Goal: Information Seeking & Learning: Learn about a topic

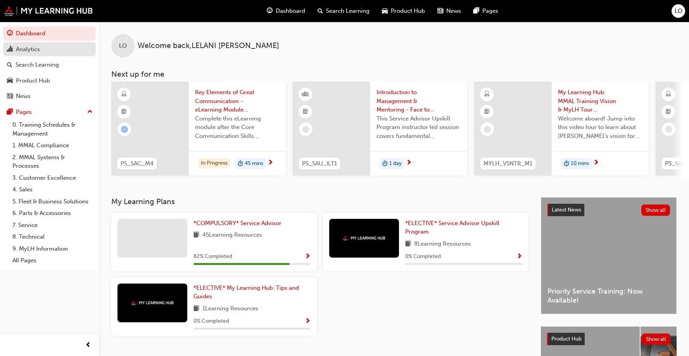
click at [24, 52] on div "Analytics" at bounding box center [28, 49] width 24 height 9
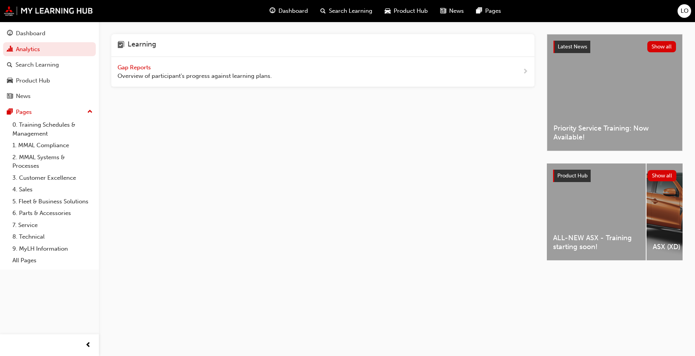
click at [157, 71] on div "Gap Reports Overview of participant's progress against learning plans." at bounding box center [195, 71] width 154 height 17
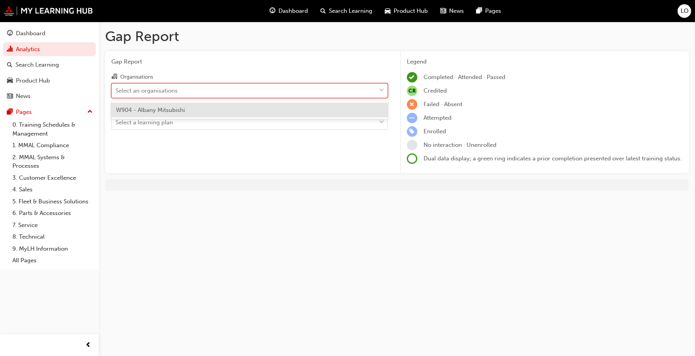
click at [144, 92] on div "Select an organisations" at bounding box center [147, 90] width 62 height 9
click at [116, 92] on input "Organisations option W904 - [GEOGRAPHIC_DATA] Mitsubishi focused, 1 of 1. 1 res…" at bounding box center [116, 90] width 1 height 7
click at [141, 107] on span "W904 - Albany Mitsubishi" at bounding box center [150, 110] width 69 height 7
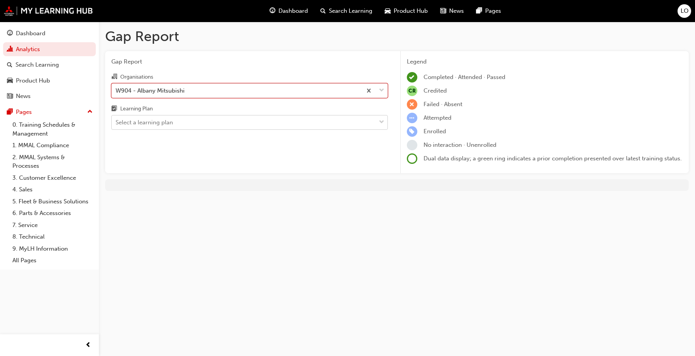
click at [141, 123] on div "Select a learning plan" at bounding box center [144, 122] width 57 height 9
click at [116, 123] on input "Learning Plan Select a learning plan" at bounding box center [116, 122] width 1 height 7
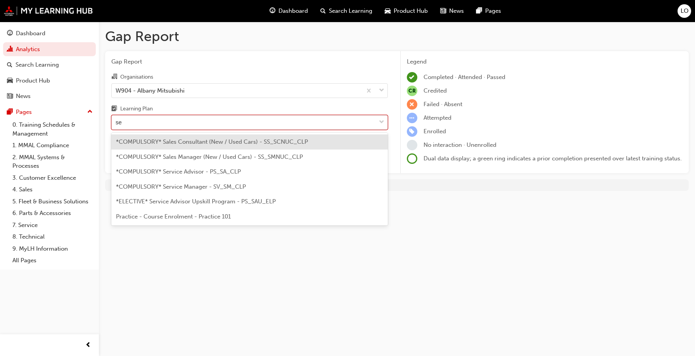
type input "ser"
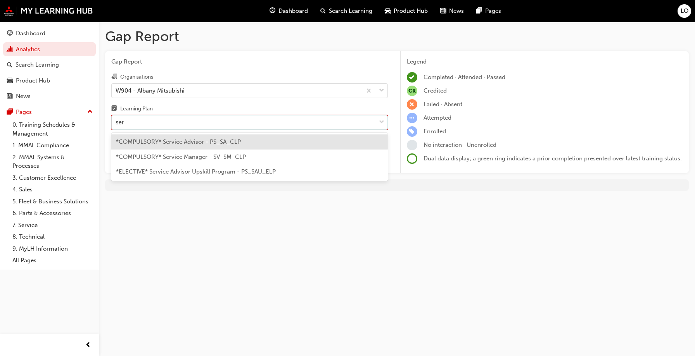
click at [157, 139] on span "*COMPULSORY* Service Advisor - PS_SA_CLP" at bounding box center [178, 141] width 125 height 7
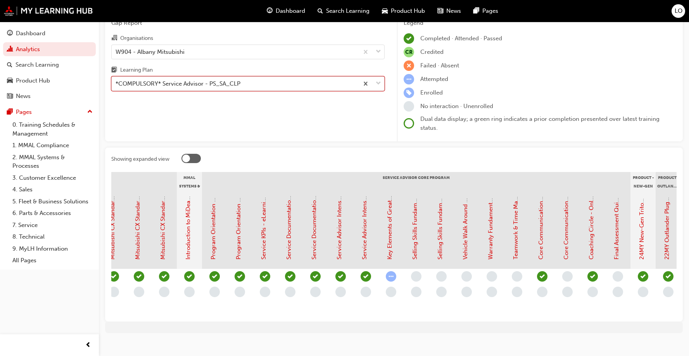
scroll to position [0, 695]
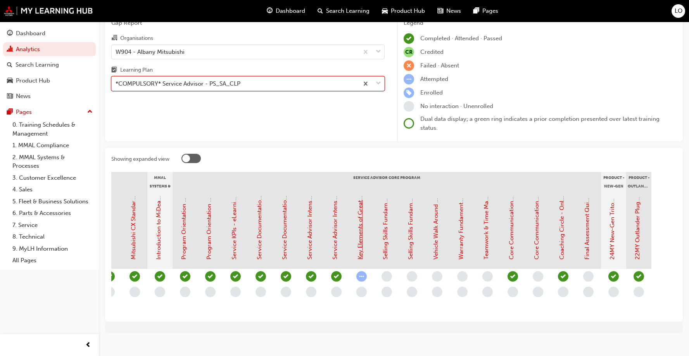
click at [363, 258] on link "Key Elements of Great Communication - eLearning Module (Service Advisor Core Pr…" at bounding box center [360, 137] width 7 height 246
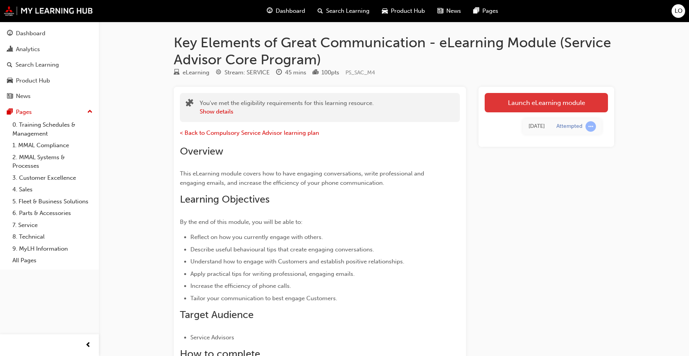
click at [539, 100] on link "Launch eLearning module" at bounding box center [546, 102] width 123 height 19
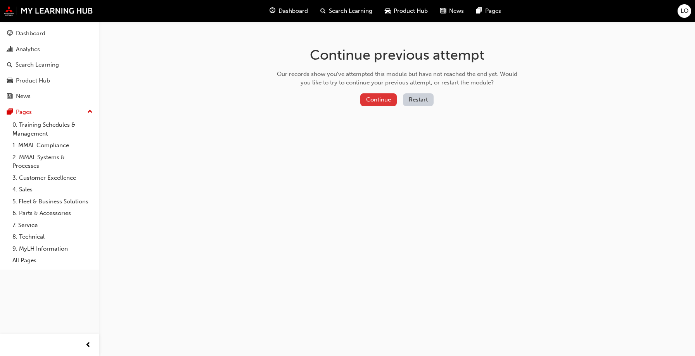
click at [382, 103] on button "Continue" at bounding box center [378, 99] width 36 height 13
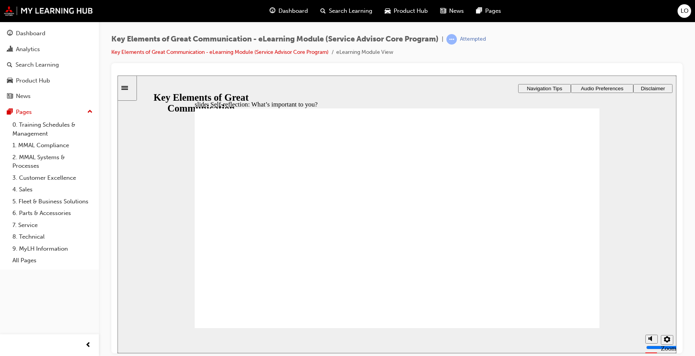
drag, startPoint x: 329, startPoint y: 195, endPoint x: 517, endPoint y: 175, distance: 189.3
drag, startPoint x: 430, startPoint y: 169, endPoint x: 537, endPoint y: 199, distance: 111.0
drag, startPoint x: 367, startPoint y: 224, endPoint x: 552, endPoint y: 220, distance: 185.5
drag, startPoint x: 434, startPoint y: 253, endPoint x: 538, endPoint y: 242, distance: 104.9
drag, startPoint x: 449, startPoint y: 193, endPoint x: 558, endPoint y: 265, distance: 130.5
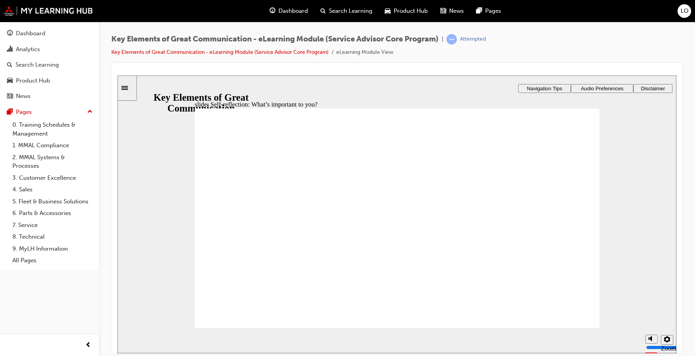
radio input "true"
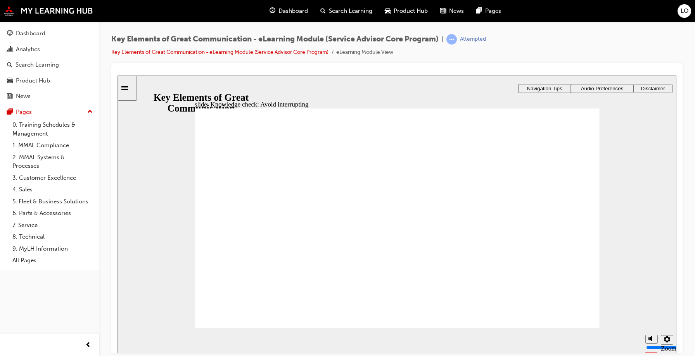
radio input "true"
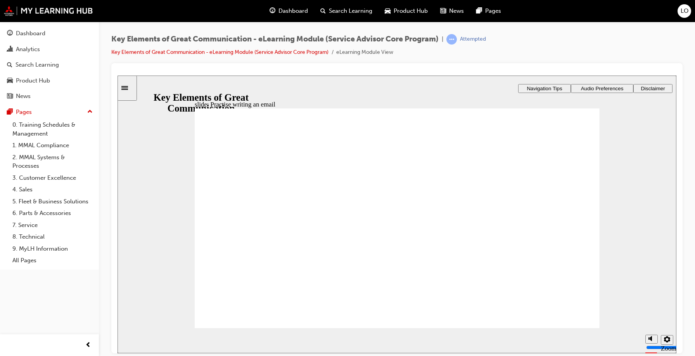
type textarea "G"
type textarea "Go"
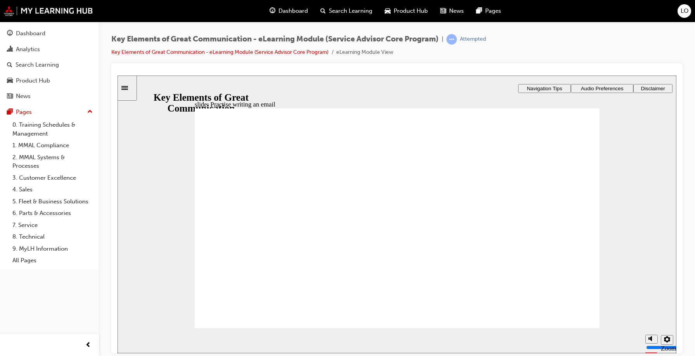
type textarea "Goo"
type textarea "Good"
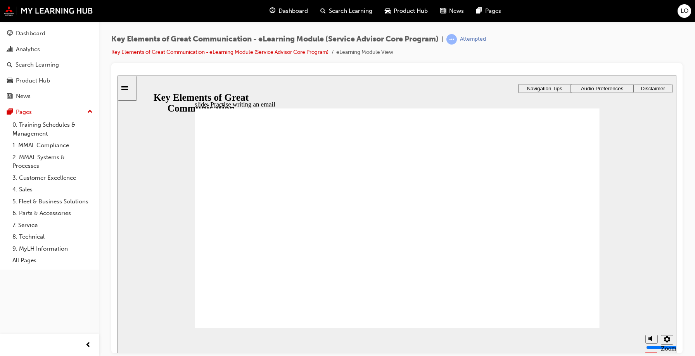
type textarea "Good"
type textarea "Good a"
type textarea "Good af"
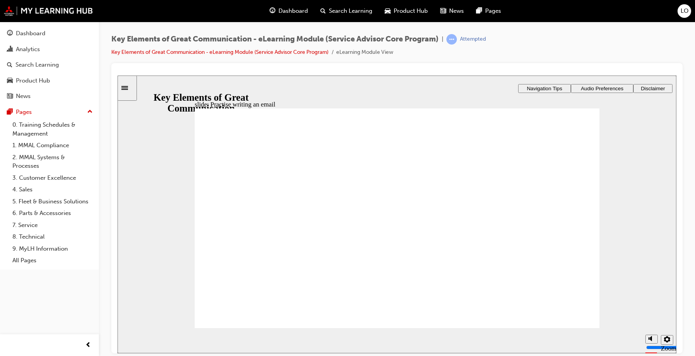
type textarea "Good aft"
type textarea "Good afte"
type textarea "Good after"
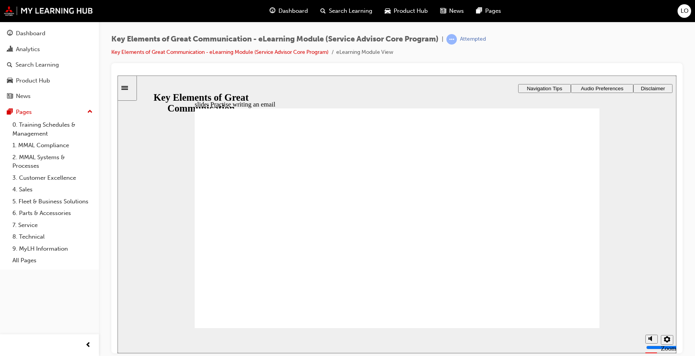
type textarea "Good after"
type textarea "Good aftern"
type textarea "Good afterno"
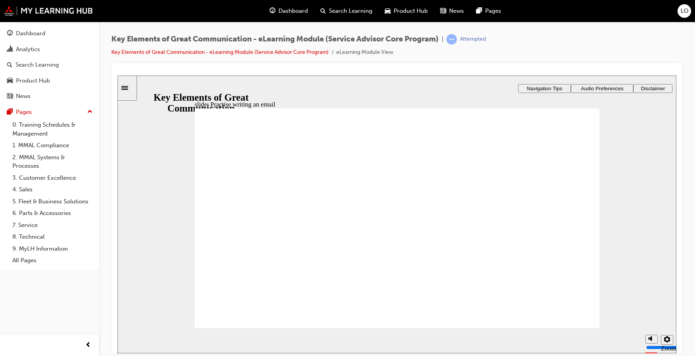
type textarea "Good afternoo"
type textarea "Good afternoon"
type textarea "Good afternoon,"
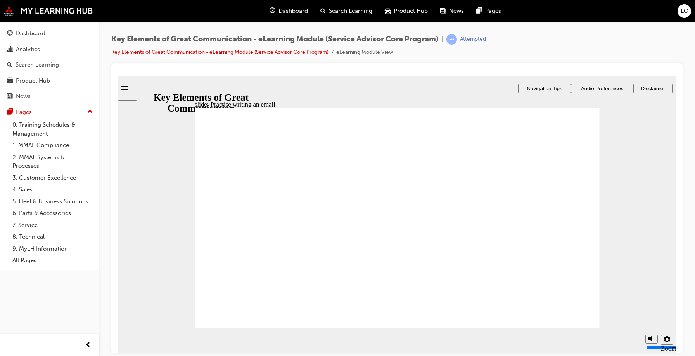
type textarea "Good afternoon,"
type textarea "Good afternoon, L"
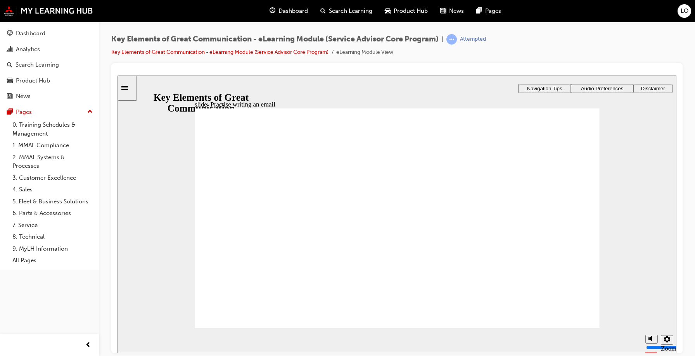
type textarea "Good afternoon, Li"
type textarea "Good afternoon, Lil"
type textarea "Good afternoon, Lili"
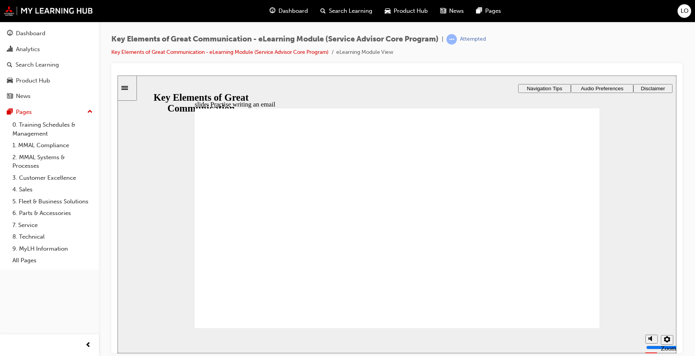
type textarea "Good afternoon, Lili"
type textarea "Good afternoon, Lilia"
type textarea "Good afternoon, Lilian"
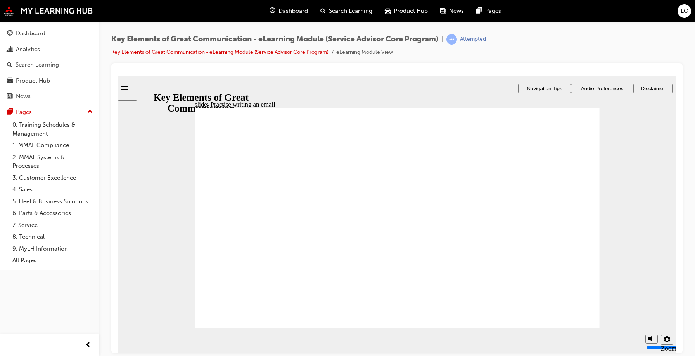
type textarea "Good afternoon, Lilian."
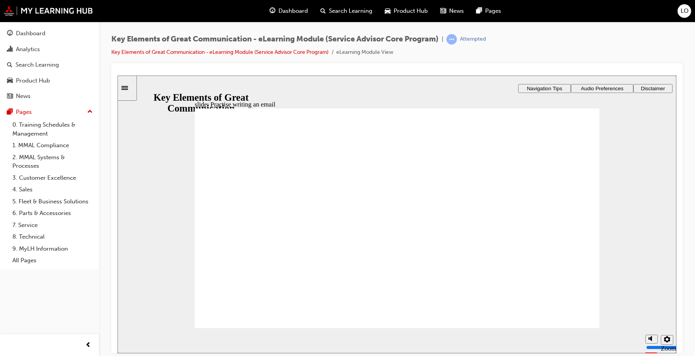
type textarea "Good afternoon, Lilian."
type textarea "Good afternoon, Lilian. T"
type textarea "Good afternoon, Lilian. Th"
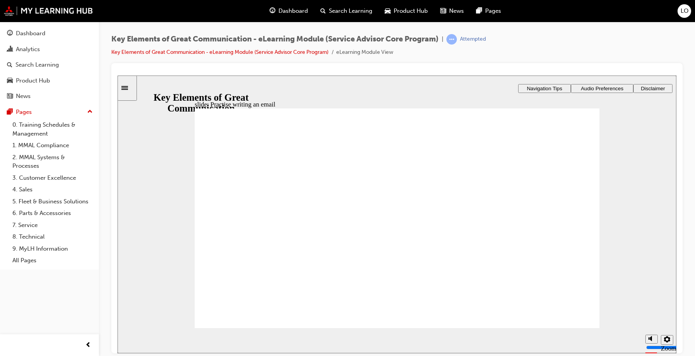
type textarea "Good afternoon, Lilian. Tha"
type textarea "Good afternoon, Lilian. Than"
type textarea "Good afternoon, Lilian. Thank"
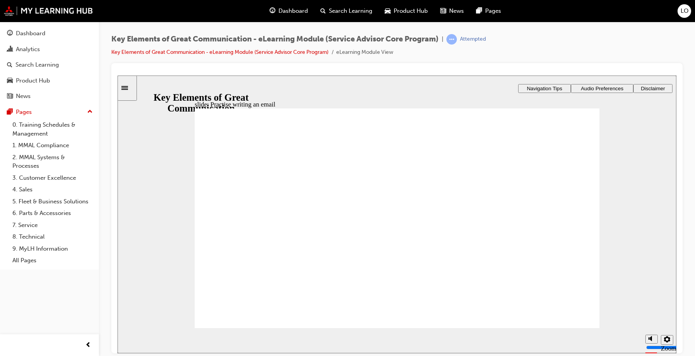
type textarea "Good afternoon, Lilian. Thank"
type textarea "Good afternoon, Lilian. Thank y"
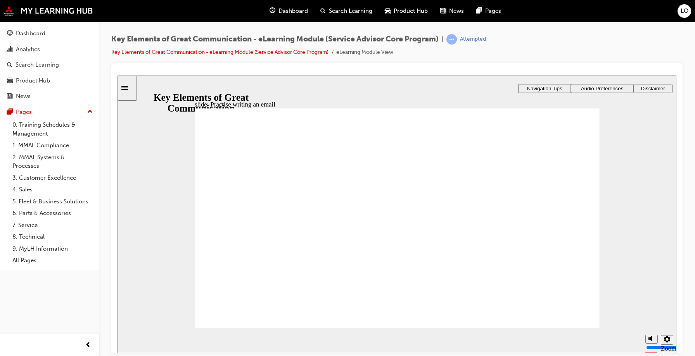
type textarea "Good afternoon, Lilian. Thank yo"
type textarea "Good afternoon, Lilian. Thank you"
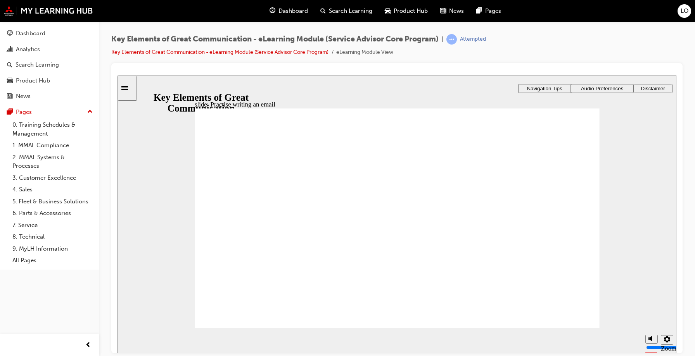
type textarea "Good afternoon, Lilian. Thank you"
type textarea "Good afternoon, Lilian. Thank you f"
type textarea "Good afternoon, Lilian. Thank you fo"
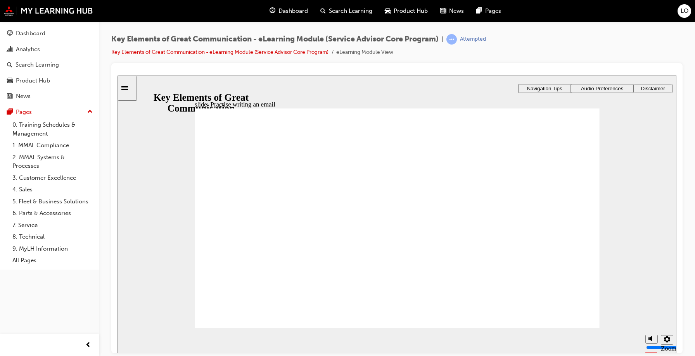
type textarea "Good afternoon, Lilian. Thank you for"
type textarea "Good afternoon, Lilian. Thank you for y"
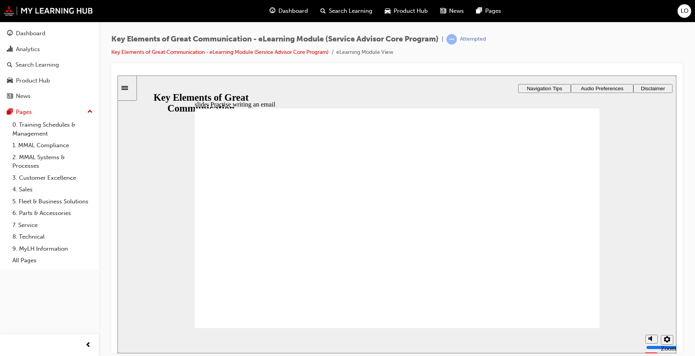
type textarea "Good afternoon, Lilian. Thank you for y"
type textarea "Good afternoon, Lilian. Thank you for yo"
type textarea "Good afternoon, Lilian. Thank you for you"
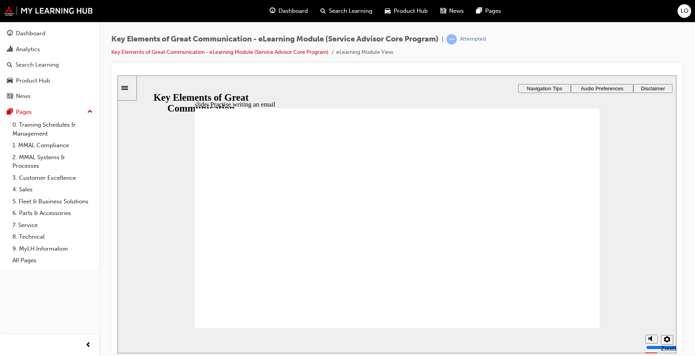
type textarea "Good afternoon, Lilian. Thank you for your"
type textarea "Good afternoon, Lilian. Thank you for your s"
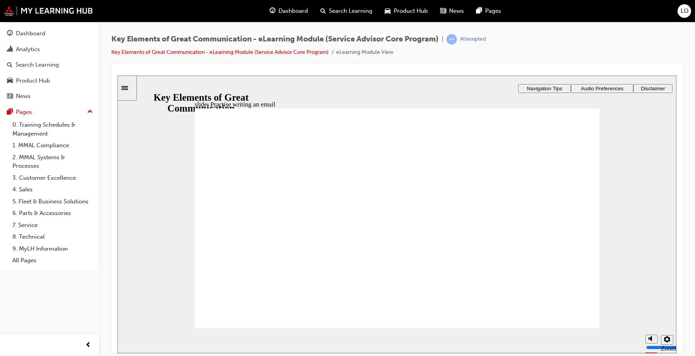
type textarea "Good afternoon, Lilian. Thank you for your s"
type textarea "Good afternoon, Lilian. Thank you for your sr"
type textarea "Good afternoon, Lilian. Thank you for your s"
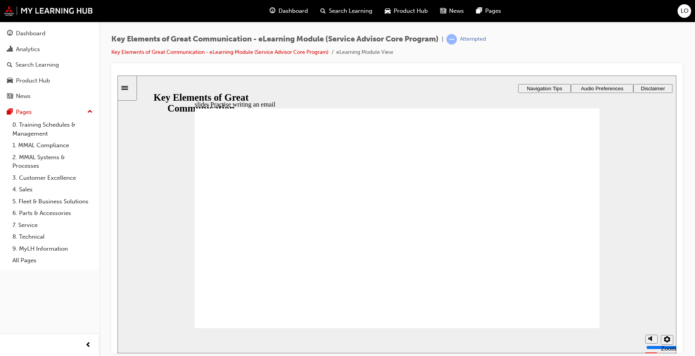
type textarea "Good afternoon, Lilian. Thank you for your se"
type textarea "Good afternoon, Lilian. Thank you for your ser"
type textarea "Good afternoon, Lilian. Thank you for your serv"
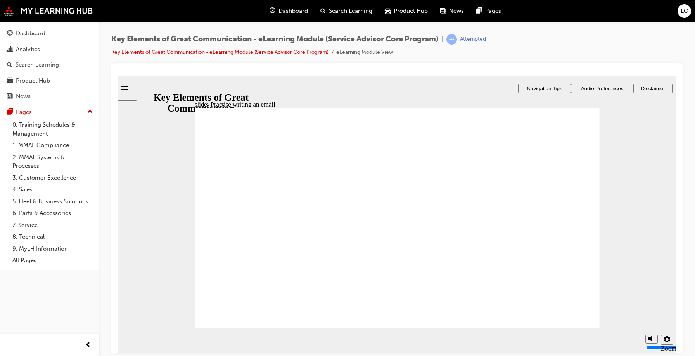
type textarea "Good afternoon, Lilian. Thank you for your serv"
type textarea "Good afternoon, Lilian. Thank you for your servi"
type textarea "Good afternoon, Lilian. Thank you for your servic"
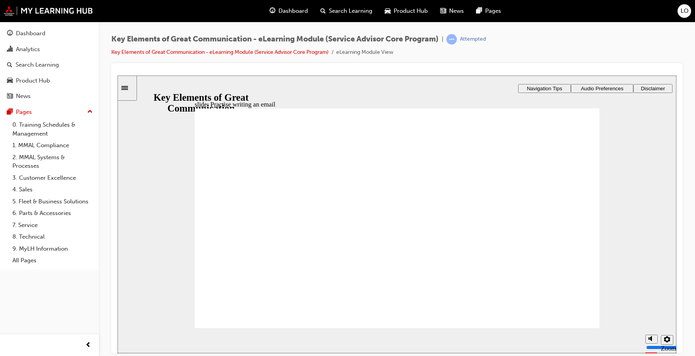
type textarea "Good afternoon, Lilian. Thank you for your service"
type textarea "Good afternoon, Lilian. Thank you for your service b"
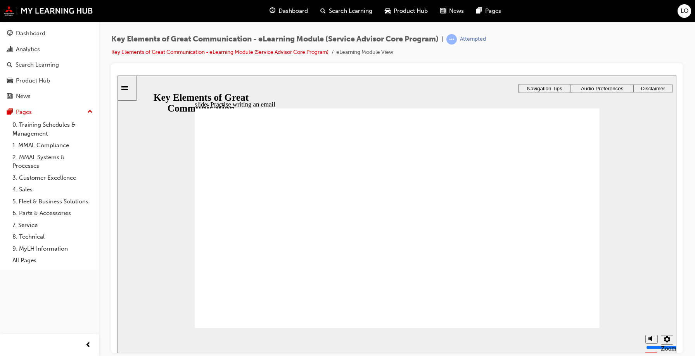
type textarea "Good afternoon, Lilian. Thank you for your service b"
type textarea "Good afternoon, Lilian. Thank you for your service bo"
type textarea "Good afternoon, Lilian. Thank you for your service boo"
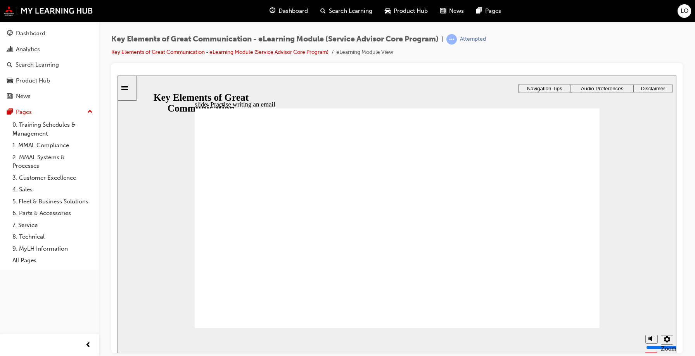
type textarea "Good afternoon, Lilian. Thank you for your service book"
type textarea "Good afternoon, Lilian. Thank you for your service booki"
type textarea "Good afternoon, Lilian. Thank you for your service bookin"
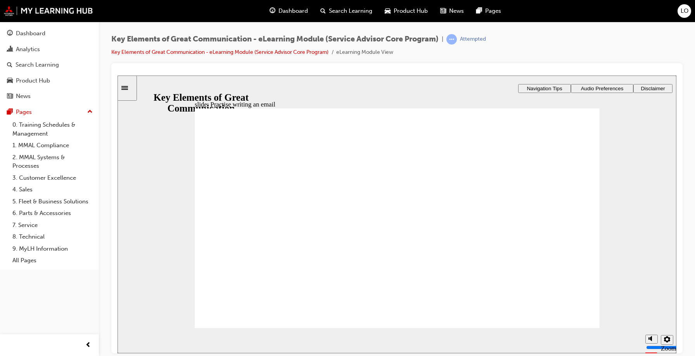
type textarea "Good afternoon, Lilian. Thank you for your service bookin"
type textarea "Good afternoon, Lilian. Thank you for your service booking"
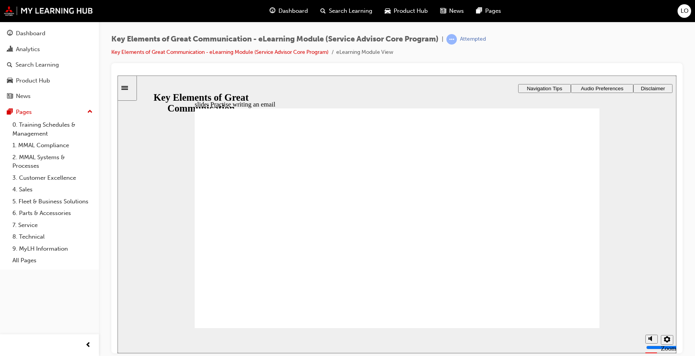
type textarea "Good afternoon, Lilian. Thank you for your service booking o"
type textarea "Good afternoon, Lilian. Thank you for your service booking on"
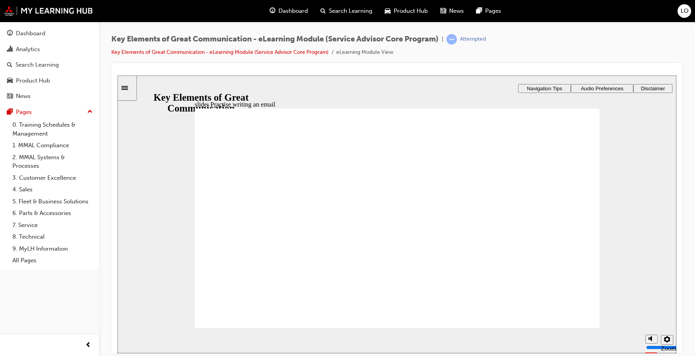
type textarea "Good afternoon, Lilian. Thank you for your service booking on"
type textarea "Good afternoon, Lilian. Thank you for your service booking on M"
type textarea "Good afternoon, Lilian. Thank you for your service booking on Mo"
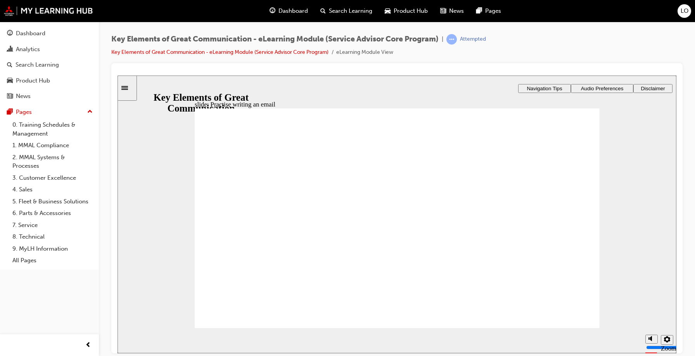
type textarea "Good afternoon, Lilian. Thank you for your service booking on Mon"
type textarea "Good afternoon, Lilian. Thank you for your service booking on Mona"
type textarea "Good afternoon, Lilian. Thank you for your service booking on Mon"
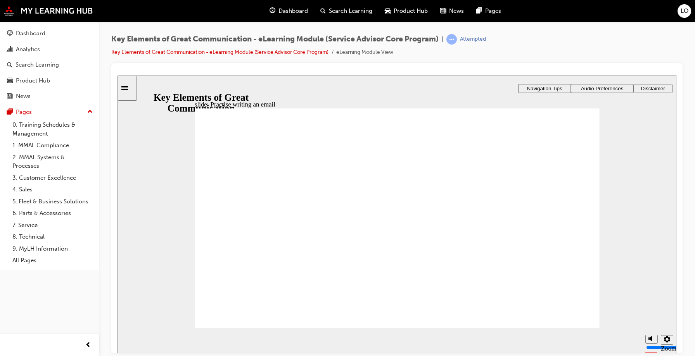
type textarea "Good afternoon, Lilian. Thank you for your service booking on Mon"
type textarea "Good afternoon, Lilian. Thank you for your service booking on Mond"
type textarea "Good afternoon, Lilian. Thank you for your service booking on Monda"
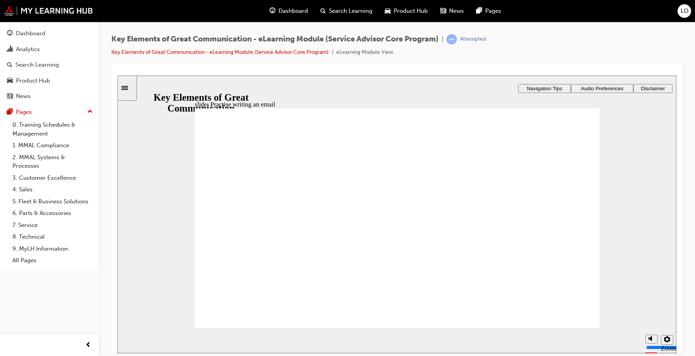
type textarea "Good afternoon, Lilian. Thank you for your service booking on Monday"
type textarea "Good afternoon, Lilian. Thank you for your service booking on Monday."
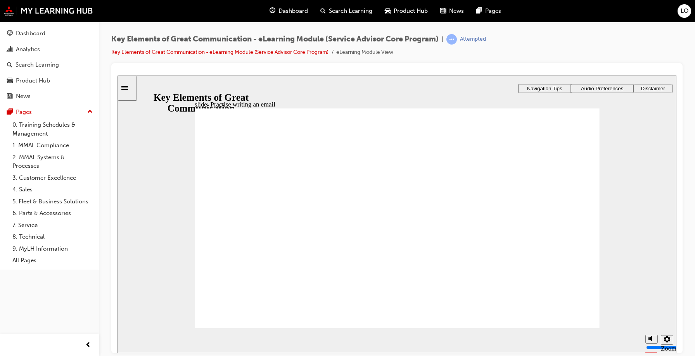
type textarea "Good afternoon, Lilian. Thank you for your service booking on Monday."
type textarea "Good afternoon, Lilian. Thank you for your service booking on Monday. Y"
type textarea "Good afternoon, Lilian. Thank you for your service booking on Monday."
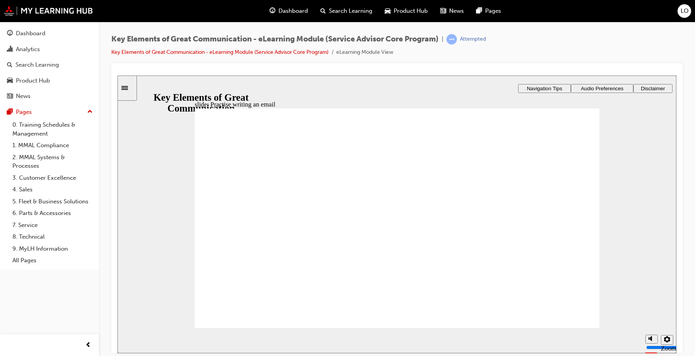
type textarea "Good afternoon, Lilian. Thank you for your service booking on Monday."
type textarea "Good afternoon, Lilian. Thank you for your service booking on Monday. o"
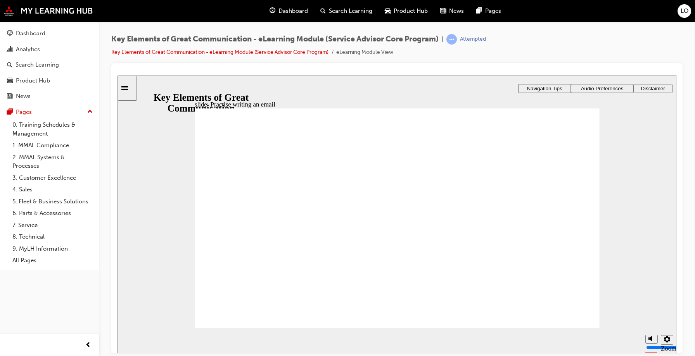
type textarea "Good afternoon, Lilian. Thank you for your service booking on Monday. o"
type textarea "Good afternoon, Lilian. Thank you for your service booking on Monday. ou"
type textarea "Good afternoon, Lilian. Thank you for your service booking on Monday. o"
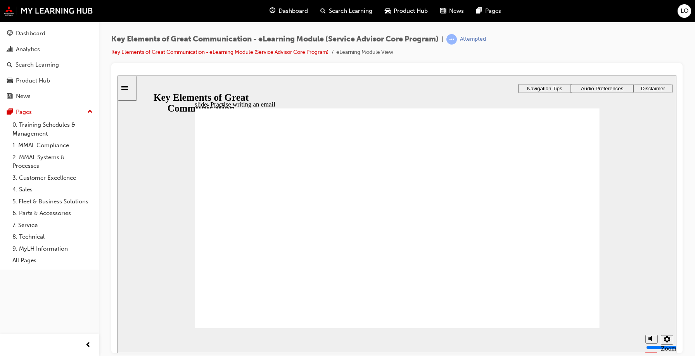
type textarea "Good afternoon, Lilian. Thank you for your service booking on Monday."
type textarea "Good afternoon, Lilian. Thank you for your service booking on Monday. Y"
type textarea "Good afternoon, Lilian. Thank you for your service booking on Monday. Yo"
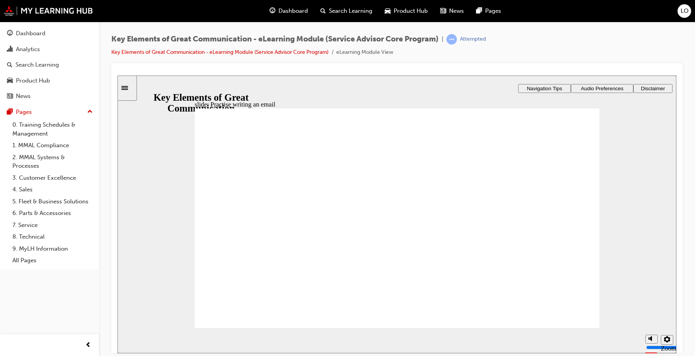
type textarea "Good afternoon, Lilian. Thank you for your service booking on Monday. Yo"
type textarea "Good afternoon, Lilian. Thank you for your service booking on Monday. You"
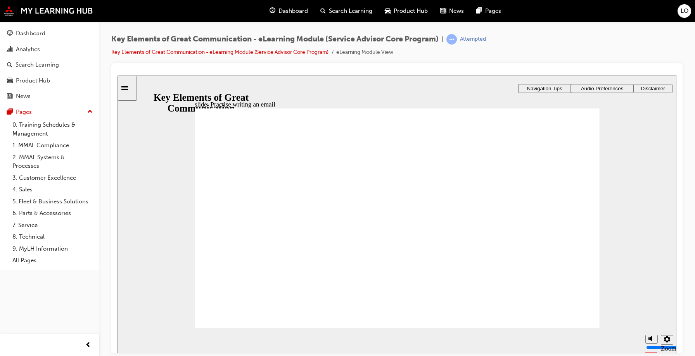
type textarea "Good afternoon, Lilian. Thank you for your service booking on Monday. You r"
type textarea "Good afternoon, Lilian. Thank you for your service booking on Monday. You re"
type textarea "Good afternoon, Lilian. Thank you for your service booking on Monday. You req"
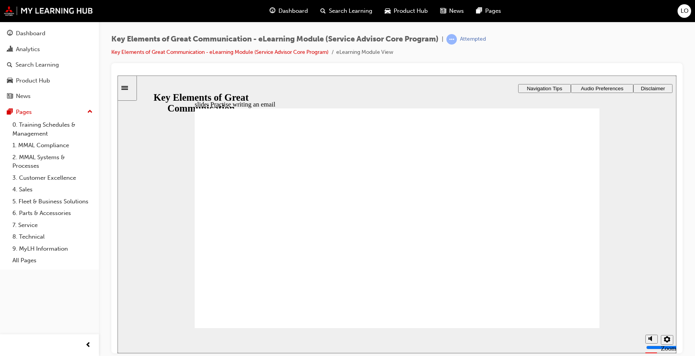
type textarea "Good afternoon, Lilian. Thank you for your service booking on Monday. You req"
type textarea "Good afternoon, Lilian. Thank you for your service booking on Monday. You requ"
type textarea "Good afternoon, Lilian. Thank you for your service booking on Monday. You reque"
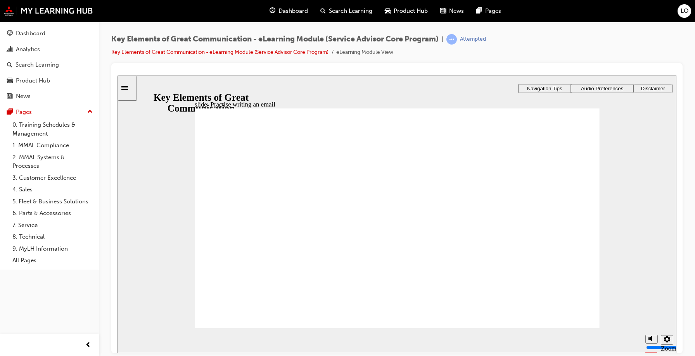
type textarea "Good afternoon, Lilian. Thank you for your service booking on Monday. You reques"
type textarea "Good afternoon, Lilian. Thank you for your service booking on Monday. You reque…"
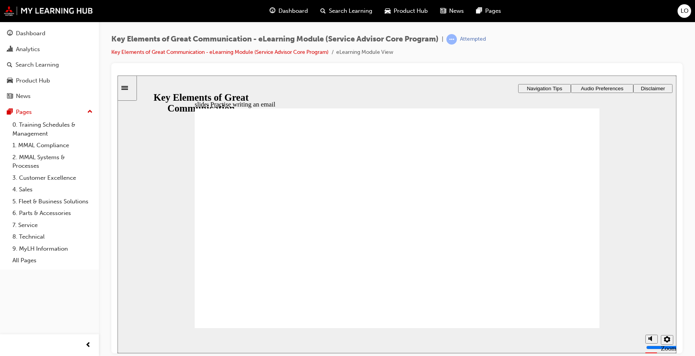
type textarea "Good afternoon, Lilian. Thank you for your service booking on Monday. You reque…"
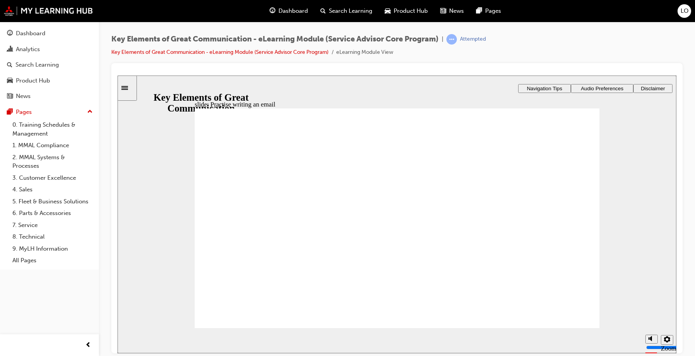
type textarea "Good afternoon, Lilian. Thank you for your service booking on Monday. You reque…"
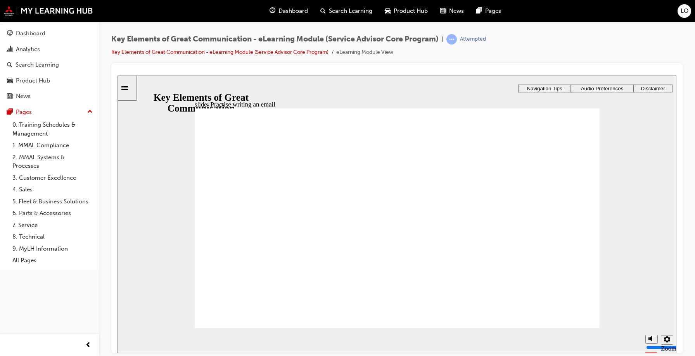
drag, startPoint x: 213, startPoint y: 141, endPoint x: 243, endPoint y: 176, distance: 45.9
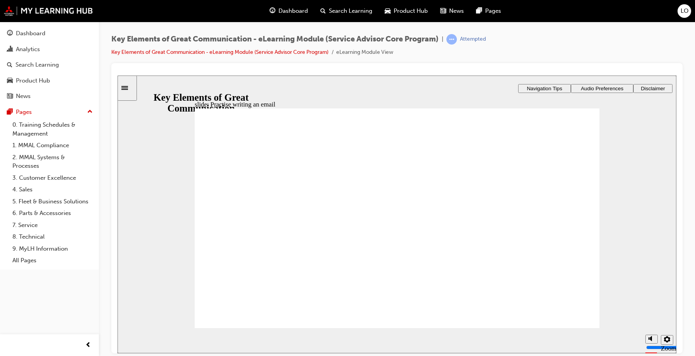
drag, startPoint x: 212, startPoint y: 140, endPoint x: 329, endPoint y: 272, distance: 175.6
drag, startPoint x: 303, startPoint y: 282, endPoint x: 224, endPoint y: 271, distance: 79.5
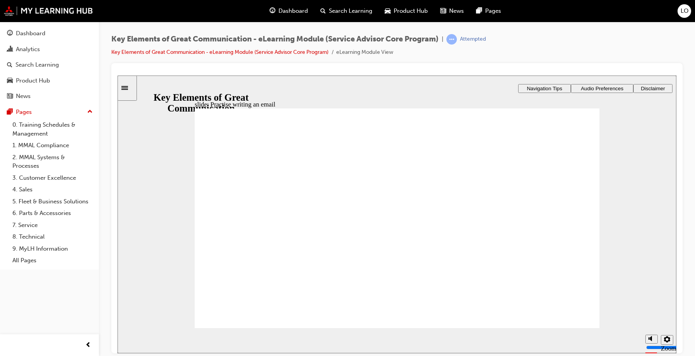
drag, startPoint x: 365, startPoint y: 178, endPoint x: 405, endPoint y: 274, distance: 104.2
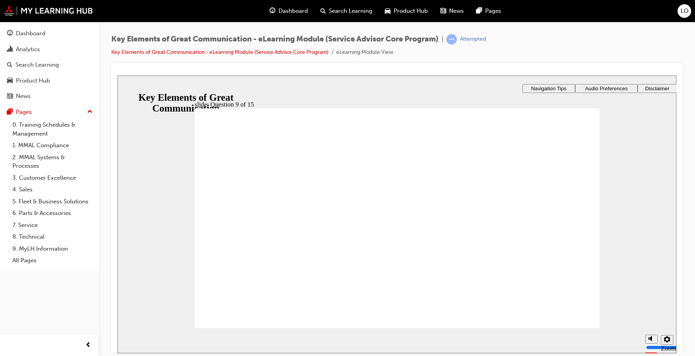
drag, startPoint x: 294, startPoint y: 277, endPoint x: 302, endPoint y: 199, distance: 78.0
drag, startPoint x: 500, startPoint y: 278, endPoint x: 303, endPoint y: 220, distance: 205.1
drag, startPoint x: 313, startPoint y: 220, endPoint x: 309, endPoint y: 239, distance: 19.4
drag, startPoint x: 346, startPoint y: 279, endPoint x: 306, endPoint y: 221, distance: 70.6
drag, startPoint x: 426, startPoint y: 280, endPoint x: 287, endPoint y: 257, distance: 140.9
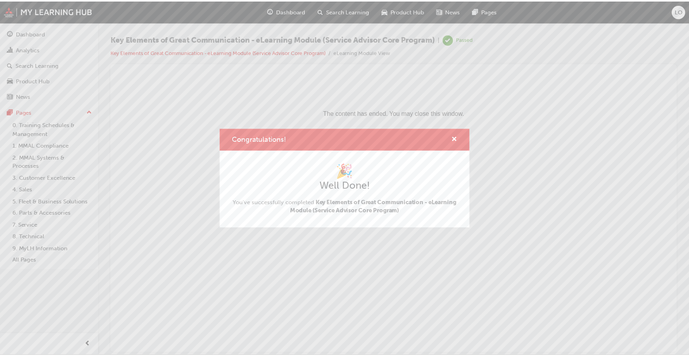
scroll to position [0, 0]
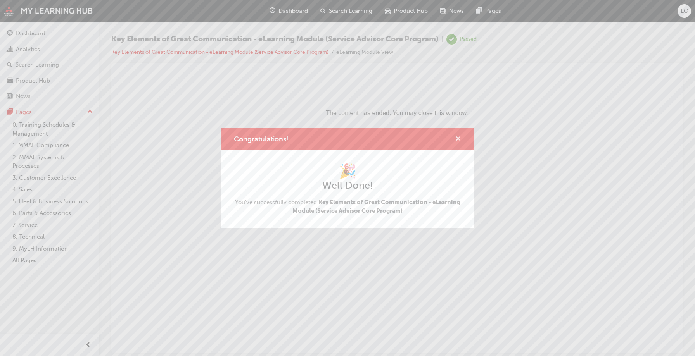
click at [458, 137] on span "cross-icon" at bounding box center [458, 139] width 6 height 7
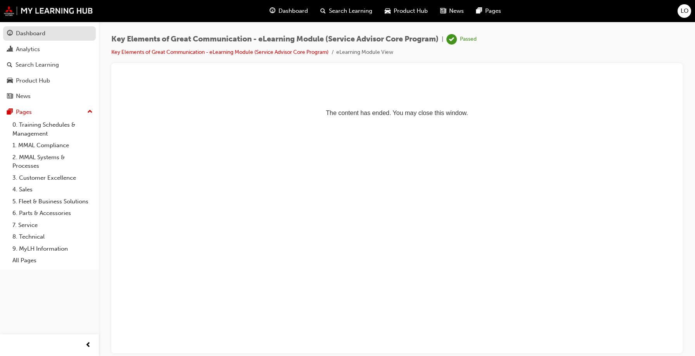
click at [40, 38] on div "Dashboard" at bounding box center [30, 33] width 29 height 9
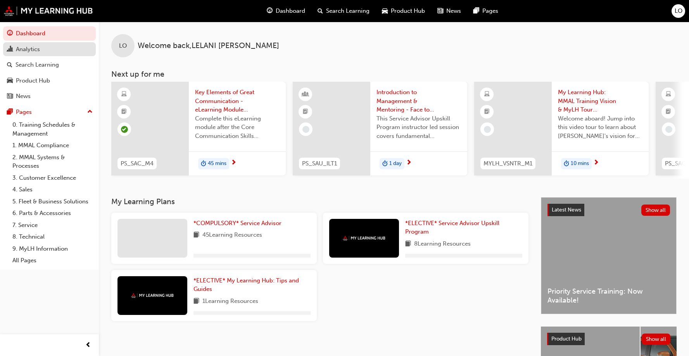
click at [35, 52] on div "Analytics" at bounding box center [28, 49] width 24 height 9
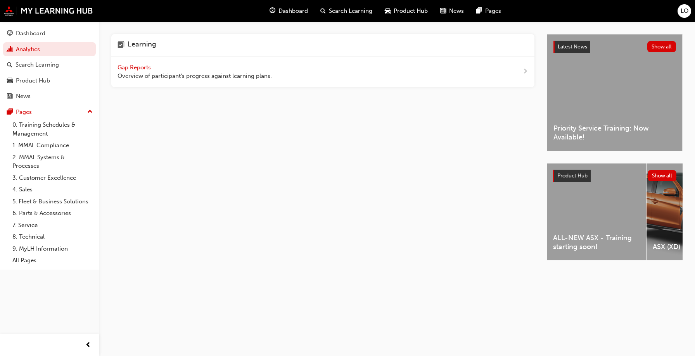
click at [176, 81] on div "Gap Reports Overview of participant's progress against learning plans." at bounding box center [322, 72] width 423 height 30
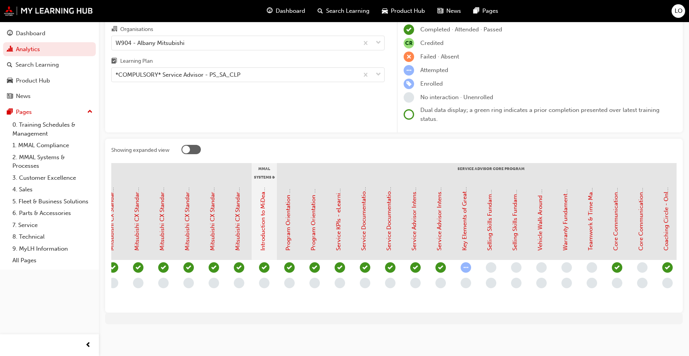
scroll to position [0, 695]
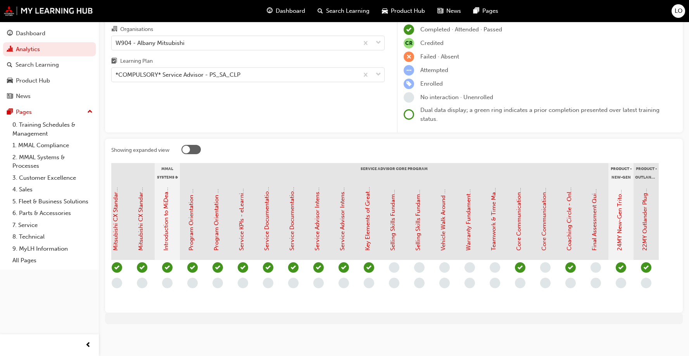
scroll to position [0, 695]
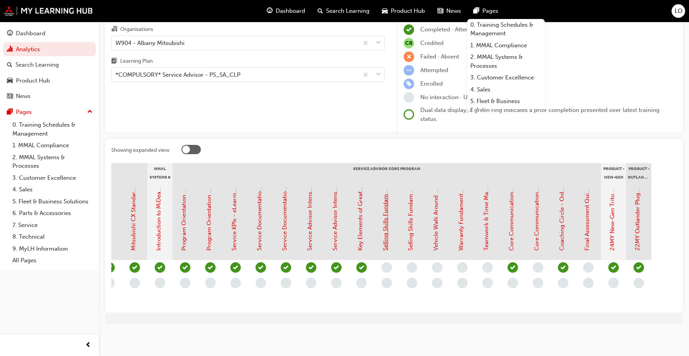
click at [389, 238] on link "Selling Skills Fundamentals Part 1 - eLearning Module (Service Advisor Core Pro…" at bounding box center [385, 136] width 7 height 230
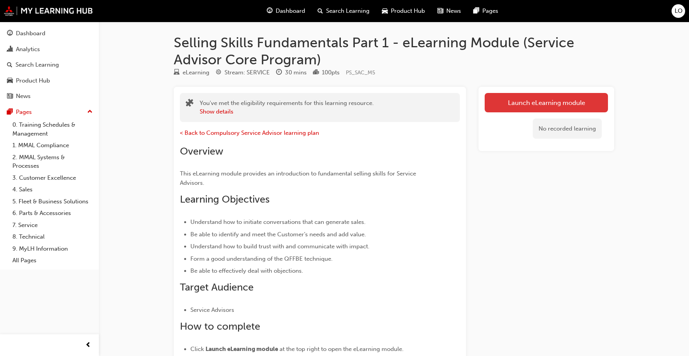
click at [561, 96] on link "Launch eLearning module" at bounding box center [546, 102] width 123 height 19
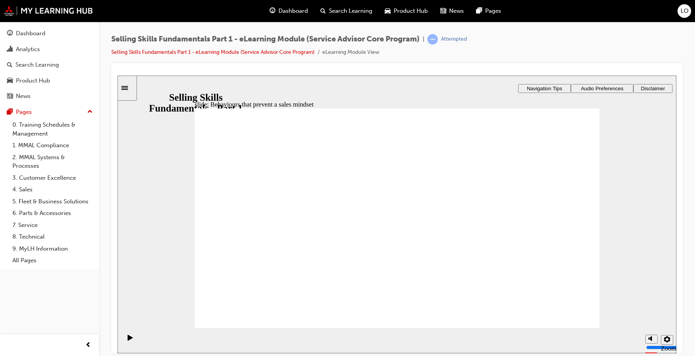
radio input "true"
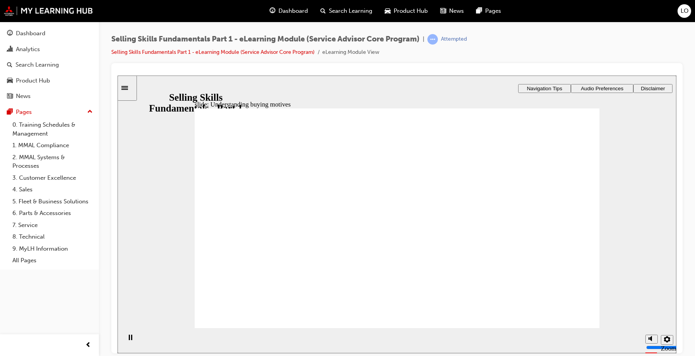
radio input "true"
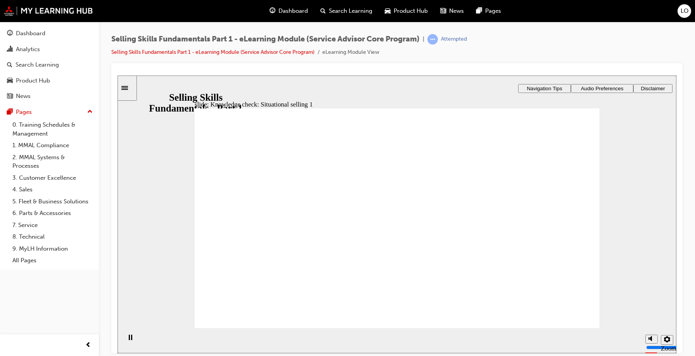
radio input "true"
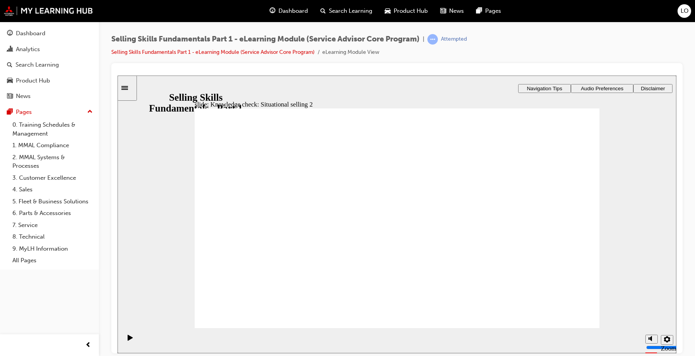
radio input "false"
radio input "true"
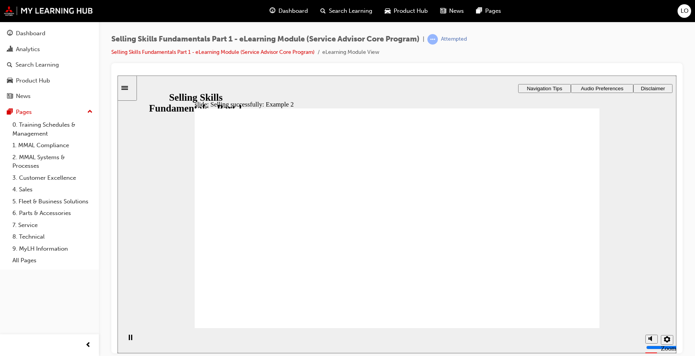
click at [539, 159] on div "slide: Knowledge check: Selling techniques Function Benefits Evidence Qualify F…" at bounding box center [397, 184] width 559 height 218
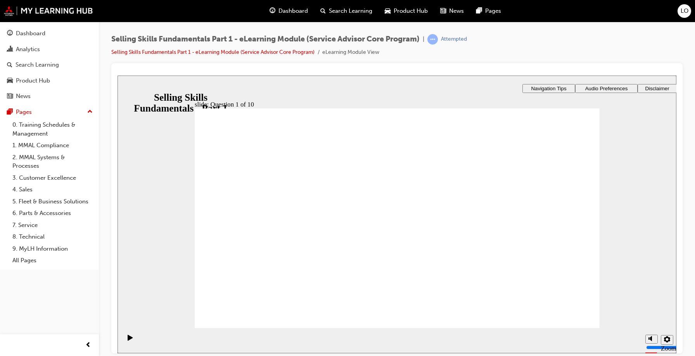
checkbox input "true"
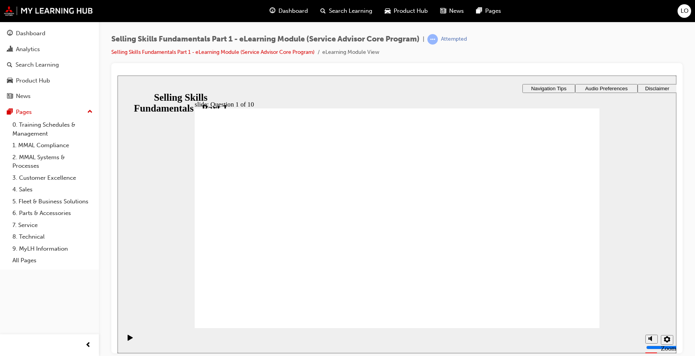
checkbox input "true"
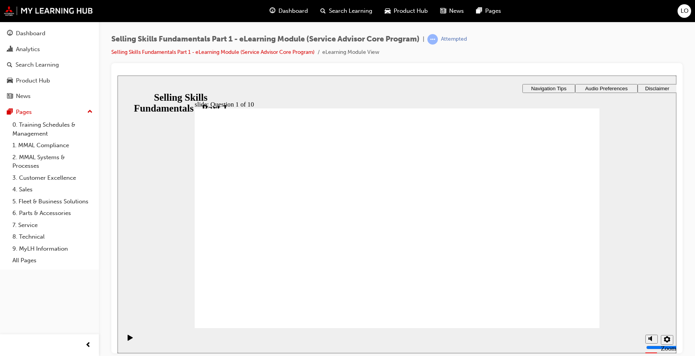
checkbox input "true"
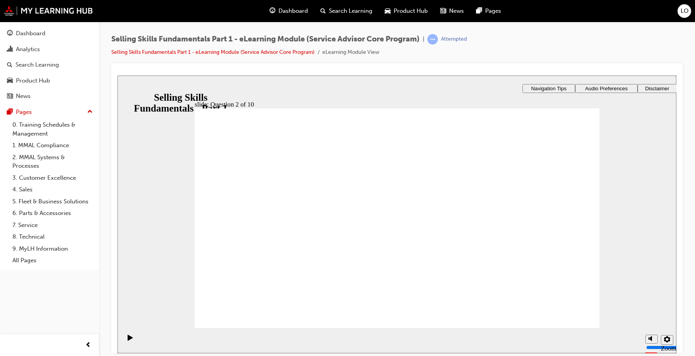
checkbox input "true"
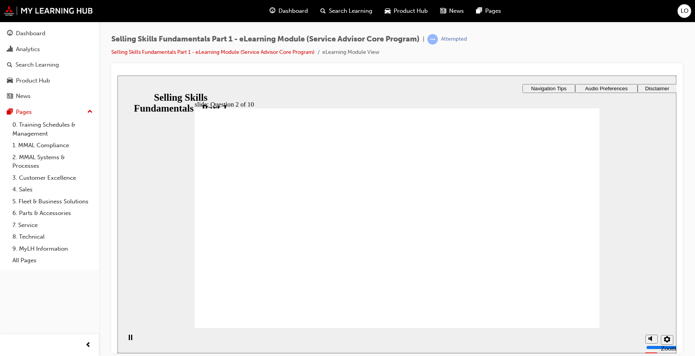
radio input "true"
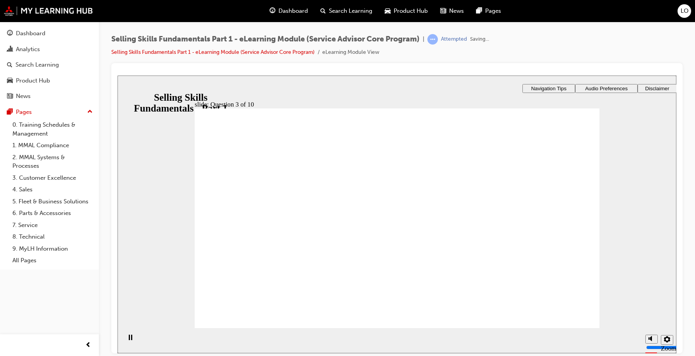
radio input "true"
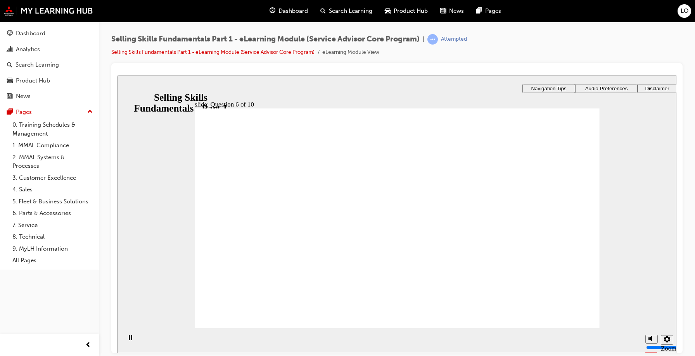
radio input "true"
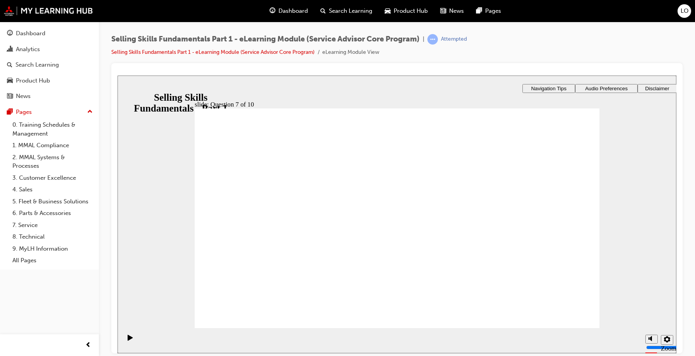
radio input "true"
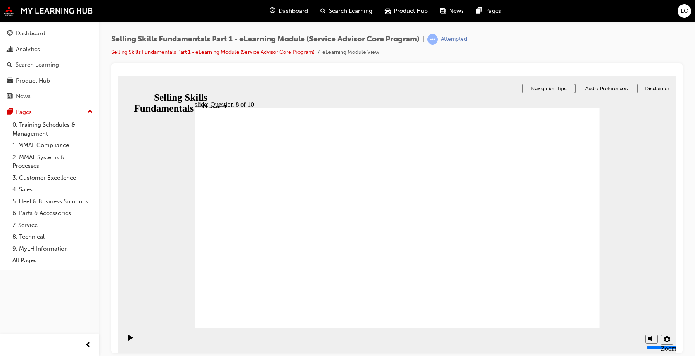
radio input "true"
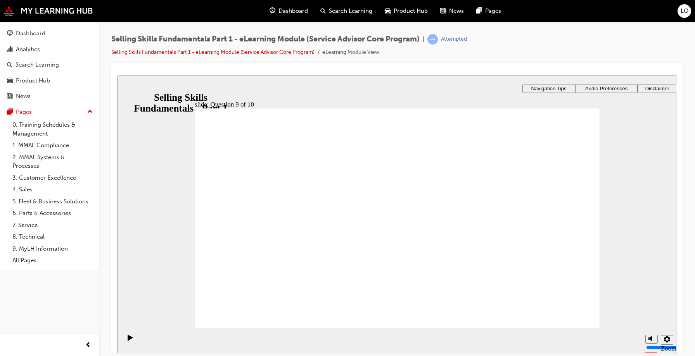
radio input "true"
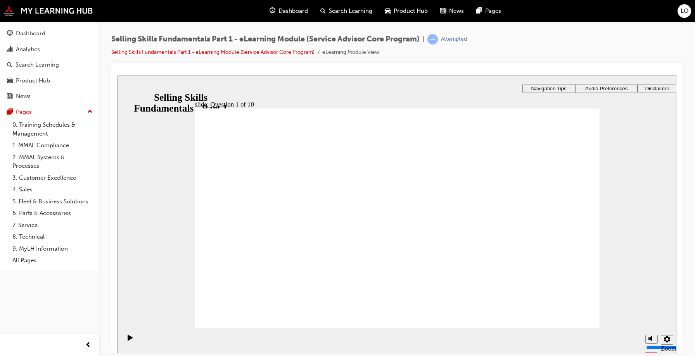
checkbox input "true"
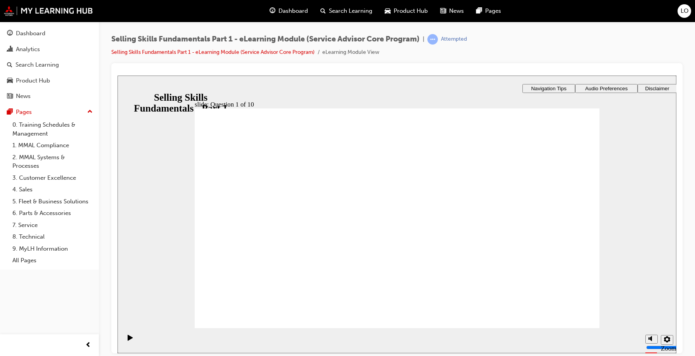
checkbox input "true"
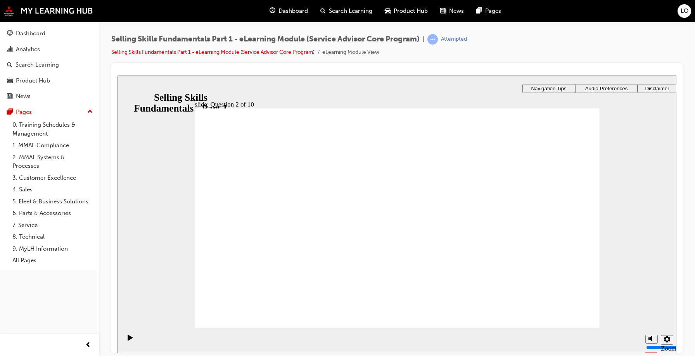
checkbox input "true"
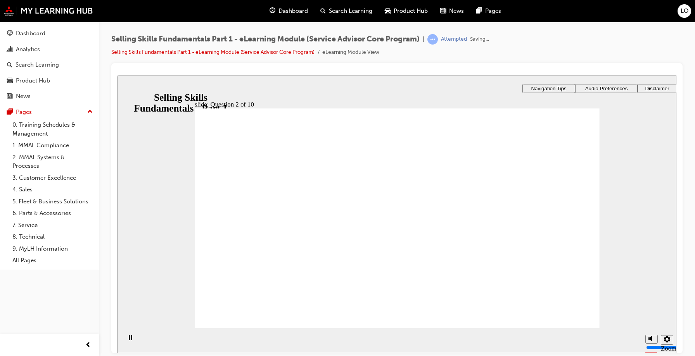
radio input "true"
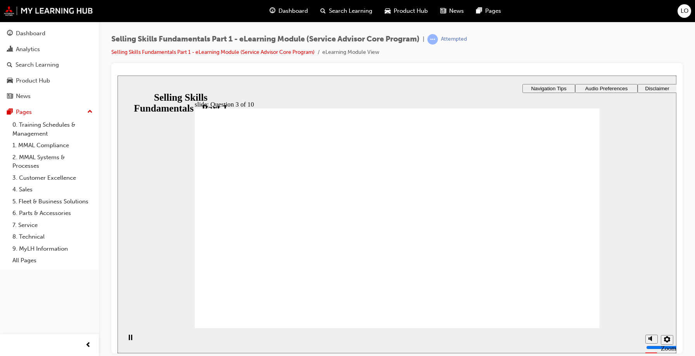
radio input "true"
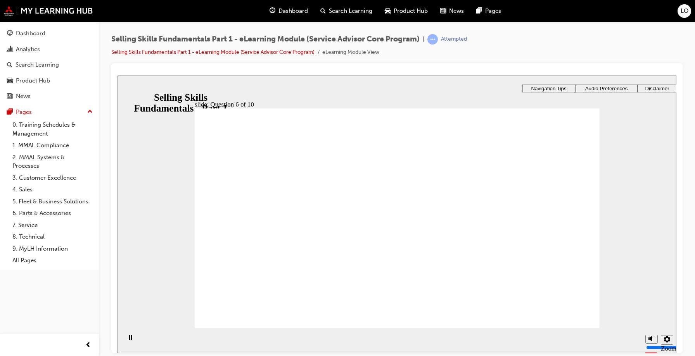
radio input "true"
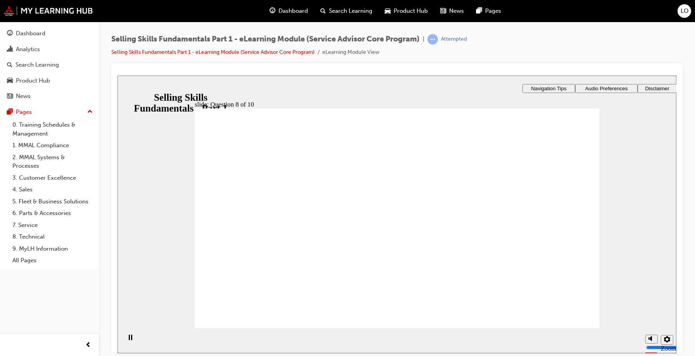
radio input "true"
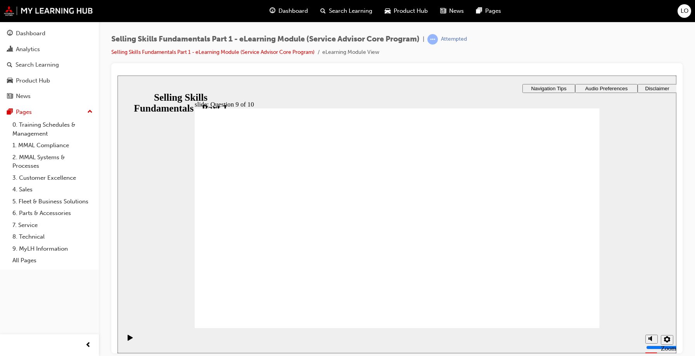
radio input "true"
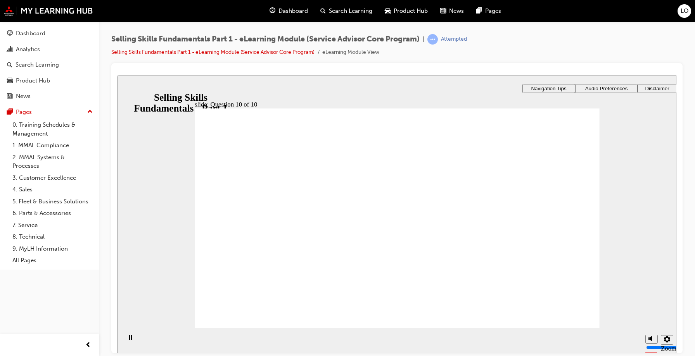
radio input "true"
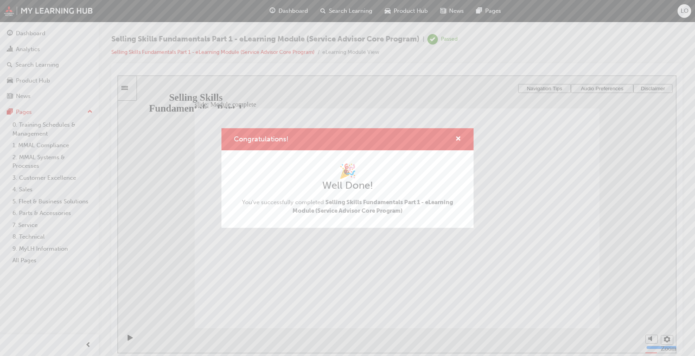
click at [455, 136] on div "Congratulations!" at bounding box center [455, 140] width 12 height 10
click at [460, 140] on span "cross-icon" at bounding box center [458, 139] width 6 height 7
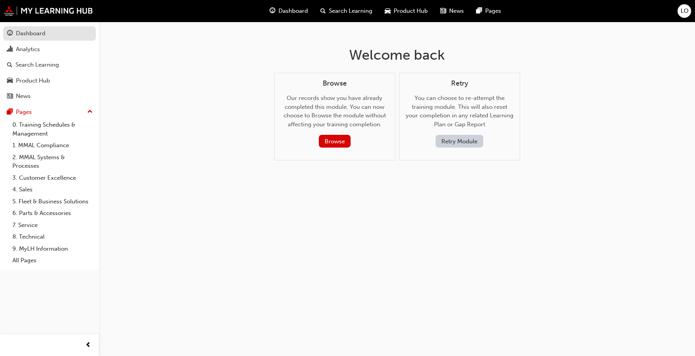
click at [50, 32] on div "Dashboard" at bounding box center [49, 34] width 85 height 10
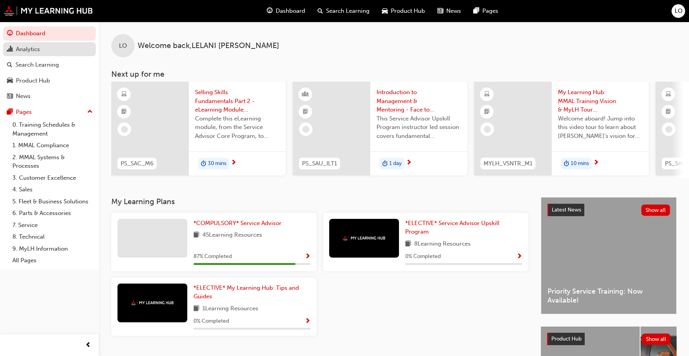
click at [26, 52] on div "Analytics" at bounding box center [28, 49] width 24 height 9
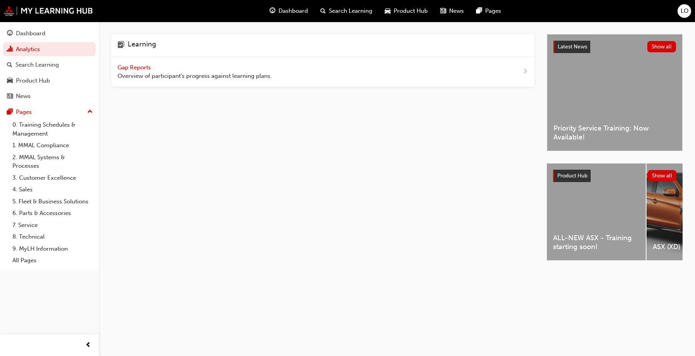
click at [138, 70] on span "Gap Reports" at bounding box center [135, 67] width 35 height 7
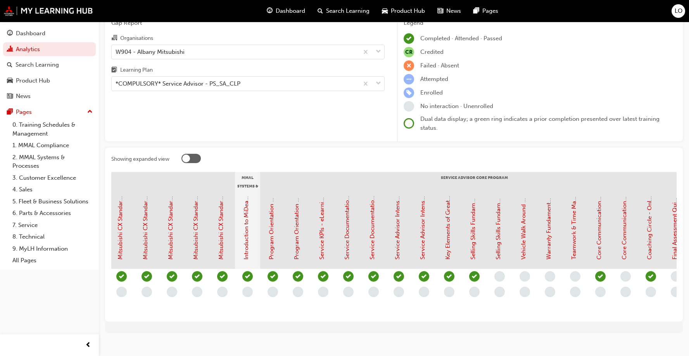
scroll to position [0, 695]
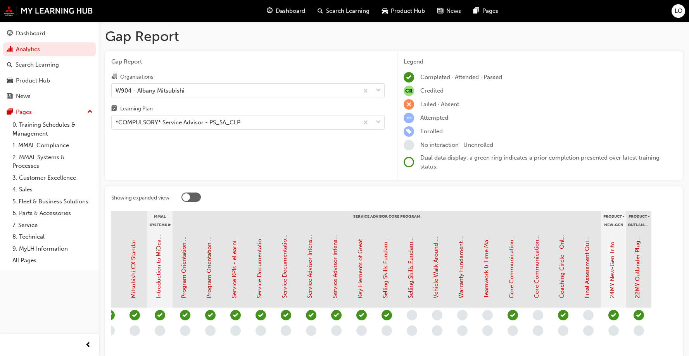
click at [408, 287] on link "Selling Skills Fundamentals Part 2 - eLearning Module (Service Advisor Core Pro…" at bounding box center [410, 183] width 7 height 231
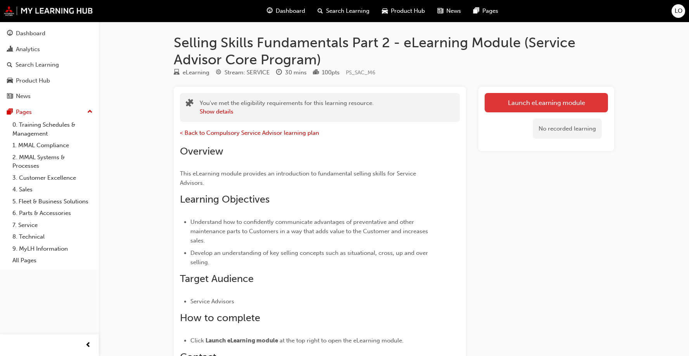
click at [519, 102] on link "Launch eLearning module" at bounding box center [546, 102] width 123 height 19
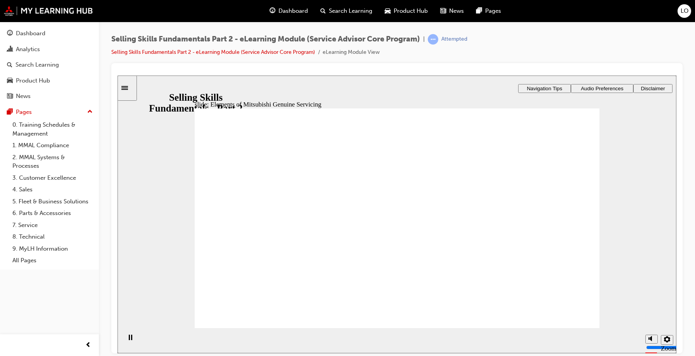
drag, startPoint x: 350, startPoint y: 260, endPoint x: 529, endPoint y: 193, distance: 191.6
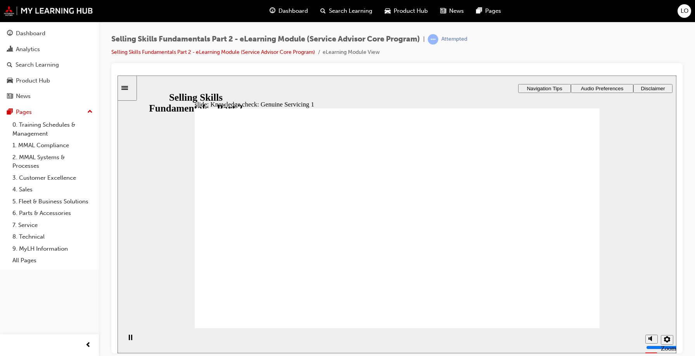
drag, startPoint x: 516, startPoint y: 193, endPoint x: 346, endPoint y: 274, distance: 188.4
drag, startPoint x: 481, startPoint y: 260, endPoint x: 510, endPoint y: 193, distance: 72.3
drag, startPoint x: 334, startPoint y: 279, endPoint x: 393, endPoint y: 235, distance: 73.2
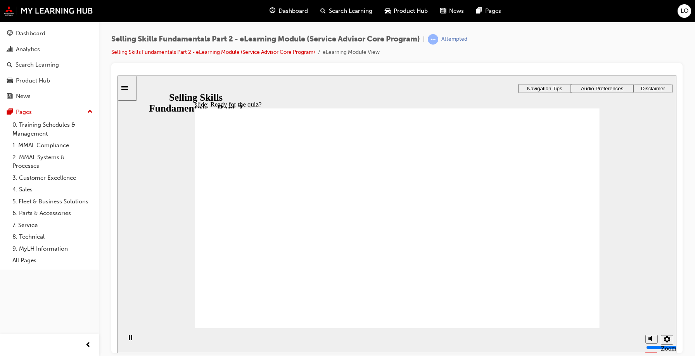
checkbox input "true"
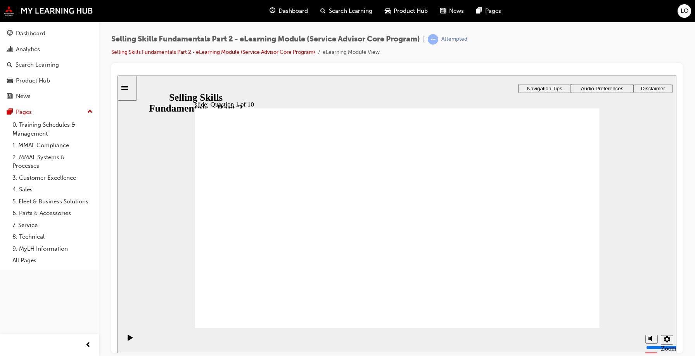
checkbox input "true"
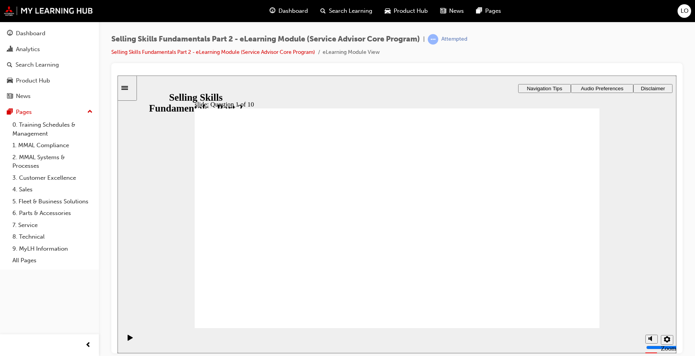
checkbox input "true"
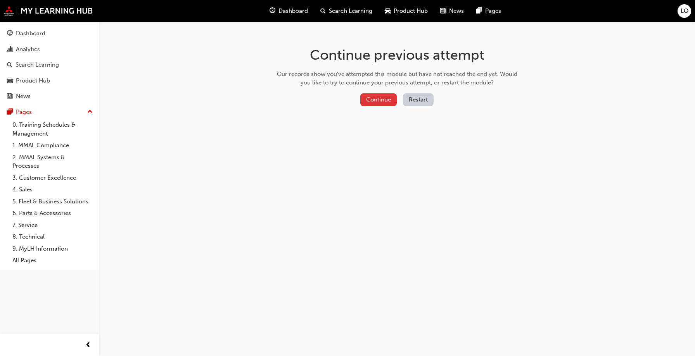
click at [381, 102] on button "Continue" at bounding box center [378, 99] width 36 height 13
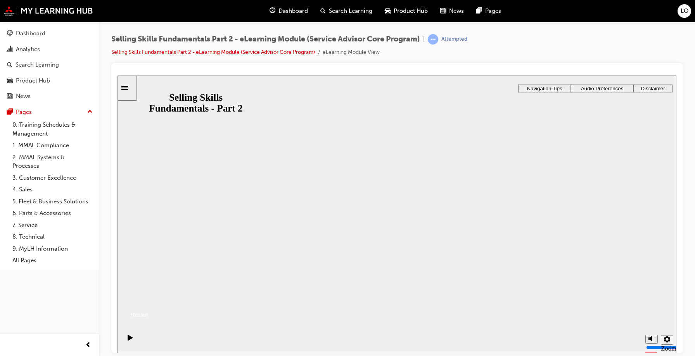
click at [148, 300] on button "Resume" at bounding box center [133, 305] width 31 height 10
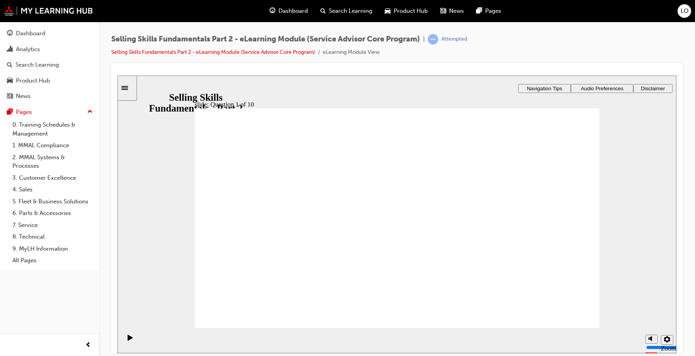
checkbox input "true"
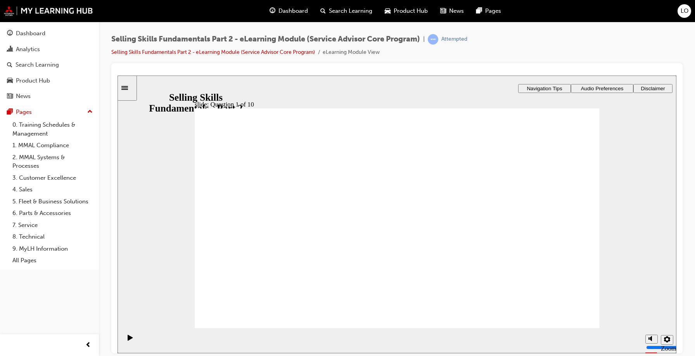
checkbox input "true"
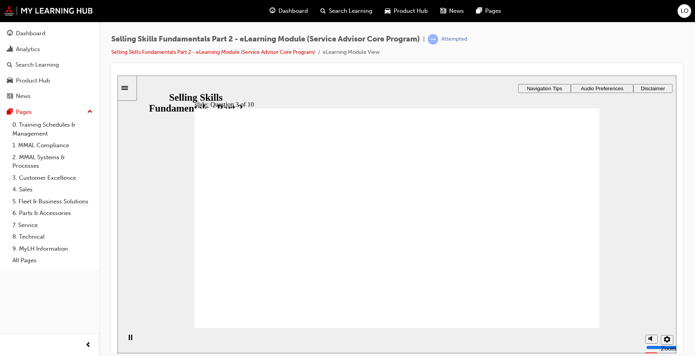
radio input "true"
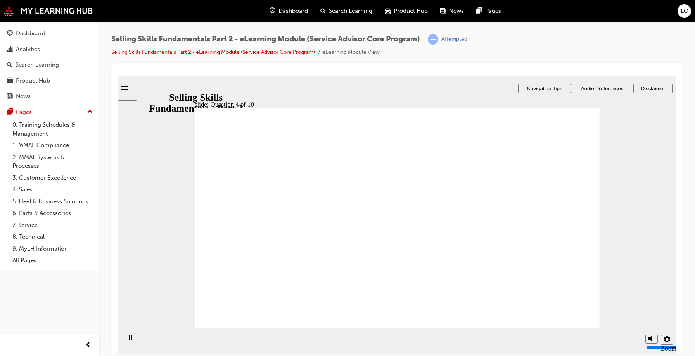
checkbox input "true"
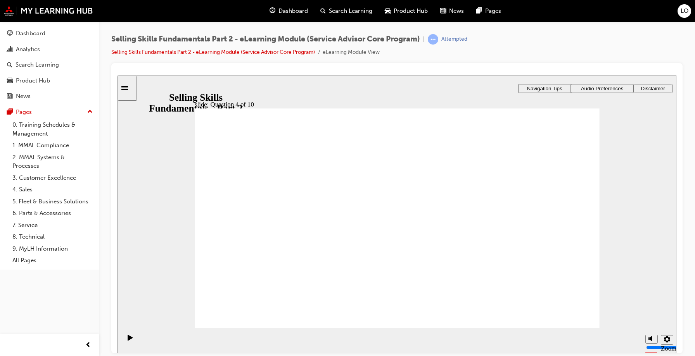
checkbox input "true"
click at [514, 203] on div "slide: Question 5 of 10 Feature Evidence Function Benefit Rectangle 1 Rectangle…" at bounding box center [397, 184] width 559 height 218
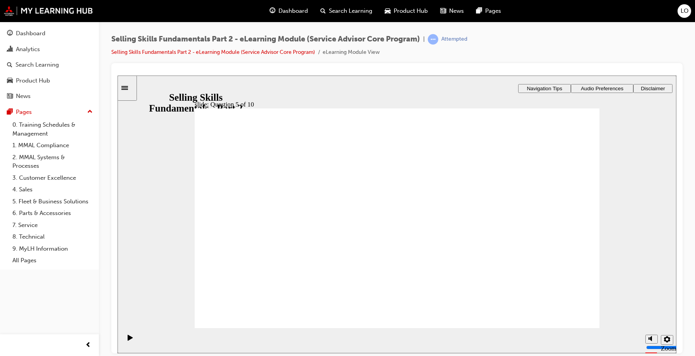
radio input "true"
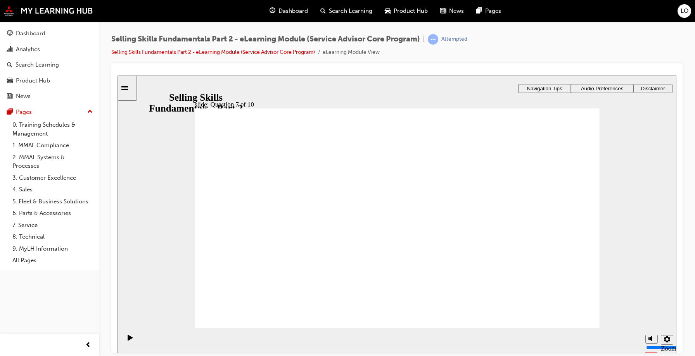
radio input "true"
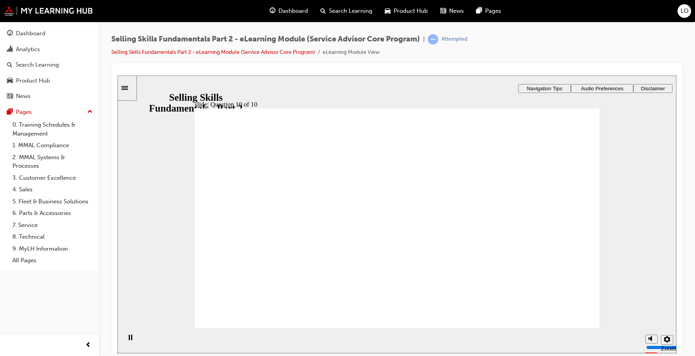
radio input "true"
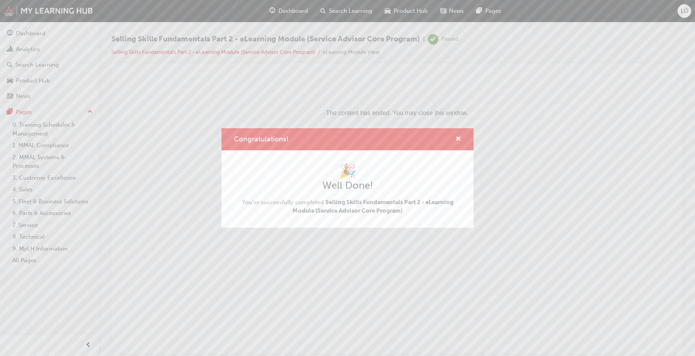
scroll to position [0, 0]
click at [459, 139] on span "cross-icon" at bounding box center [458, 139] width 6 height 7
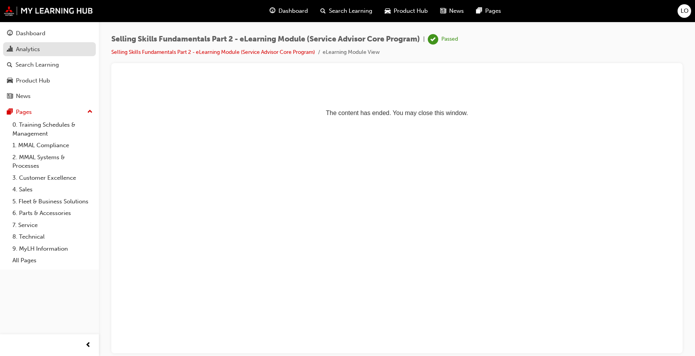
click at [29, 51] on div "Analytics" at bounding box center [28, 49] width 24 height 9
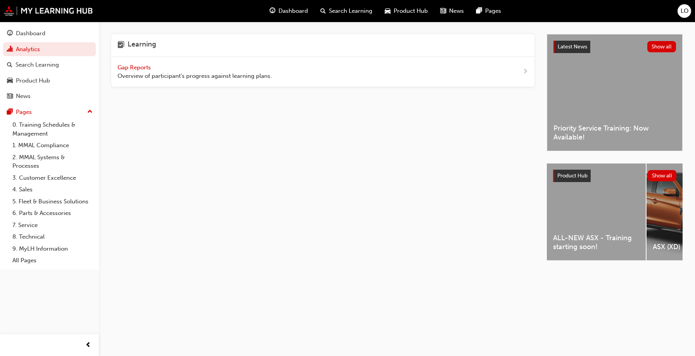
click at [202, 83] on div "Gap Reports Overview of participant's progress against learning plans." at bounding box center [322, 72] width 423 height 30
